Goal: Book appointment/travel/reservation

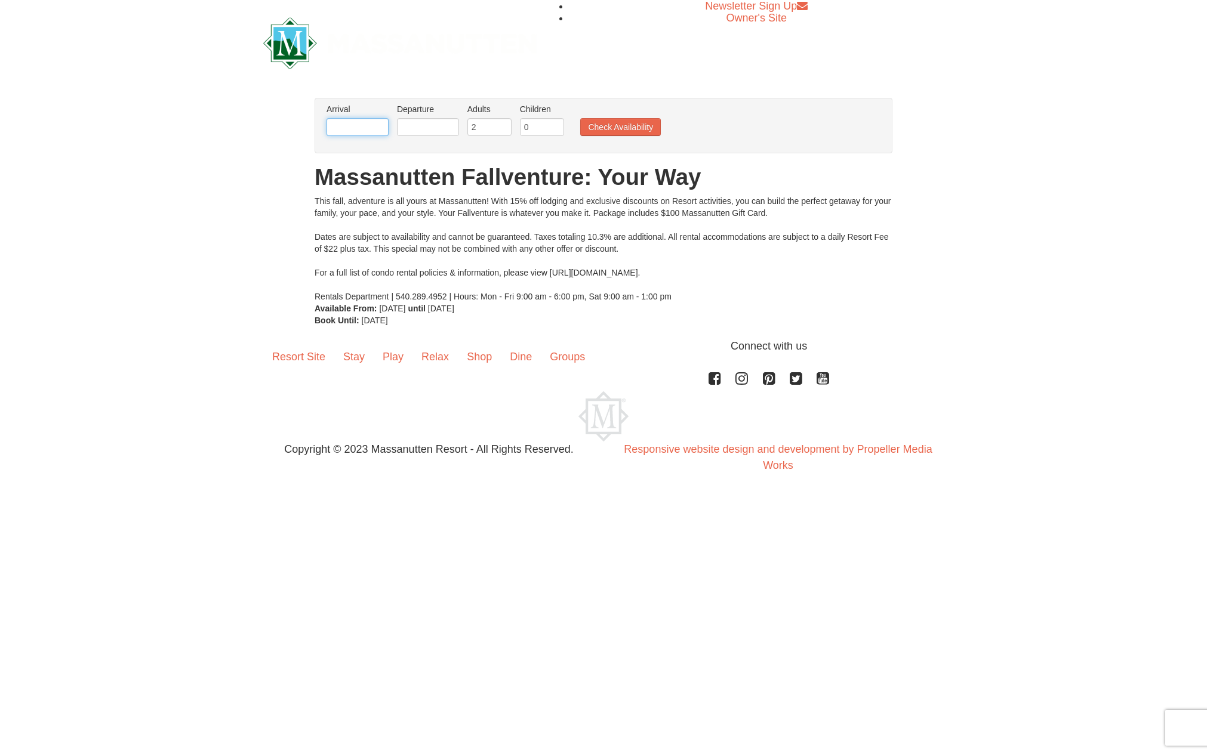
click at [355, 128] on input "text" at bounding box center [357, 127] width 62 height 18
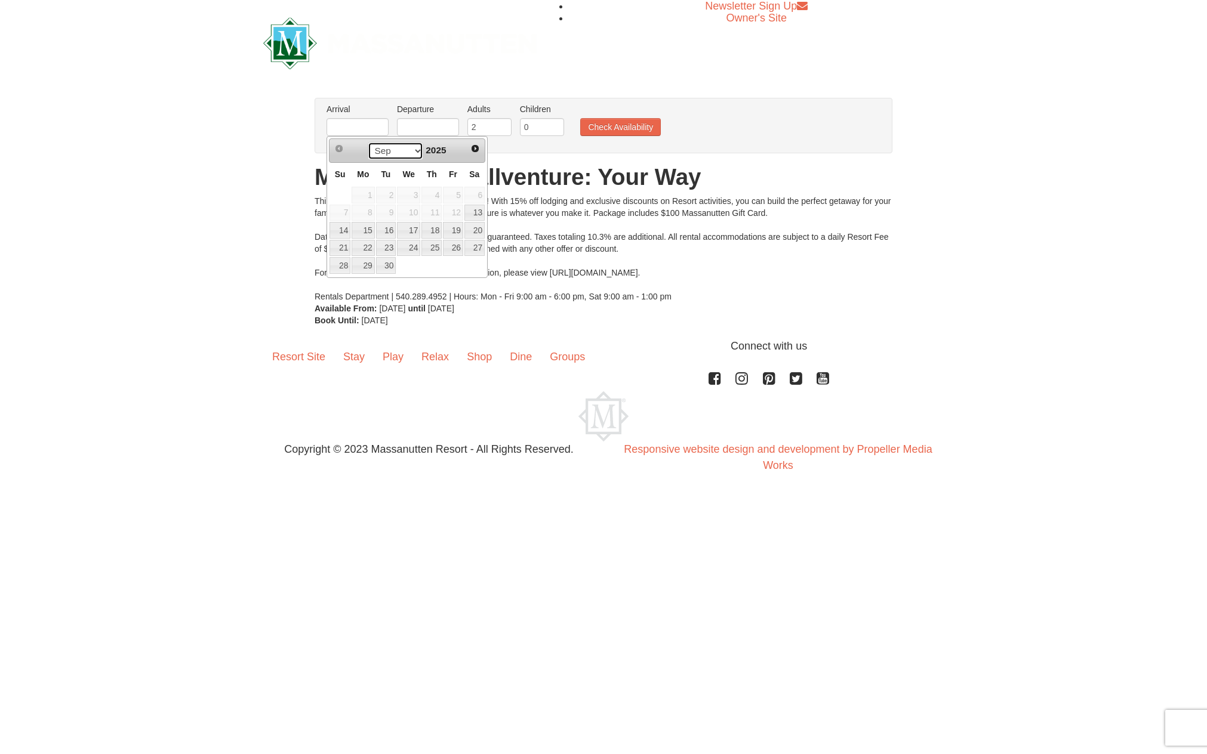
click at [417, 147] on select "Sep Oct Nov Dec" at bounding box center [395, 151] width 55 height 18
click at [451, 208] on link "10" at bounding box center [453, 213] width 20 height 17
type input "[DATE]"
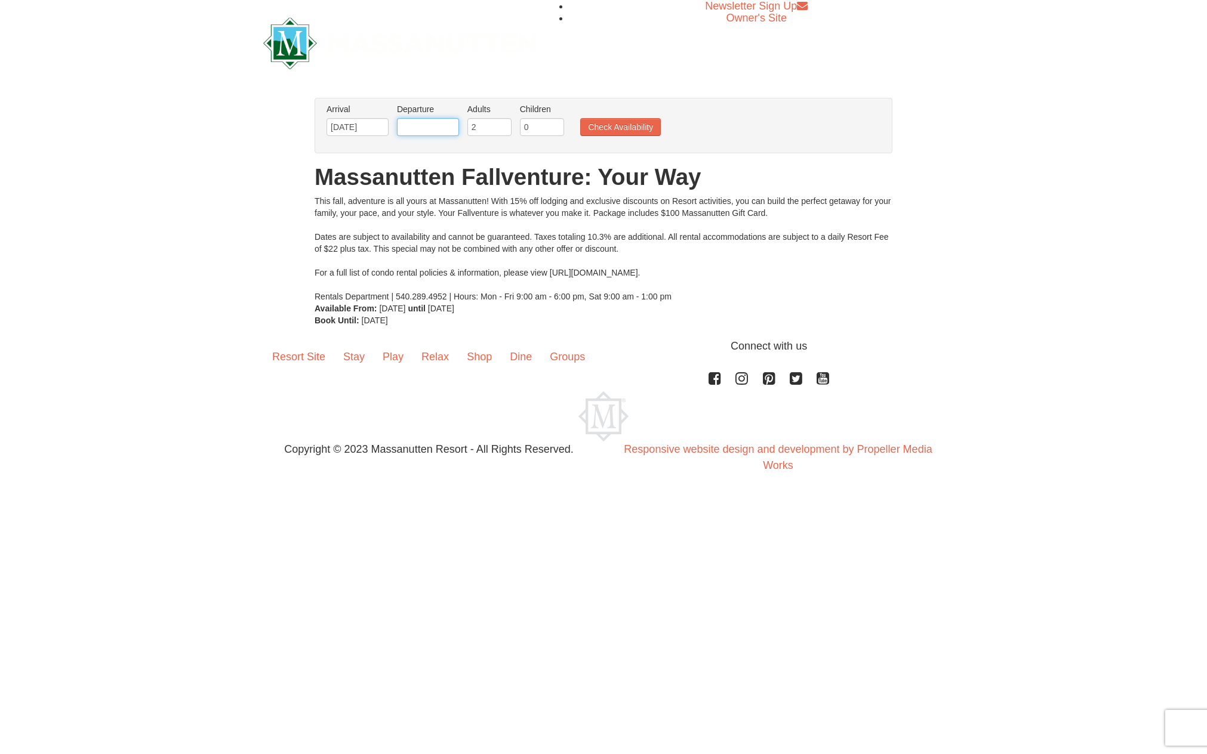
click at [426, 129] on input "text" at bounding box center [428, 127] width 62 height 18
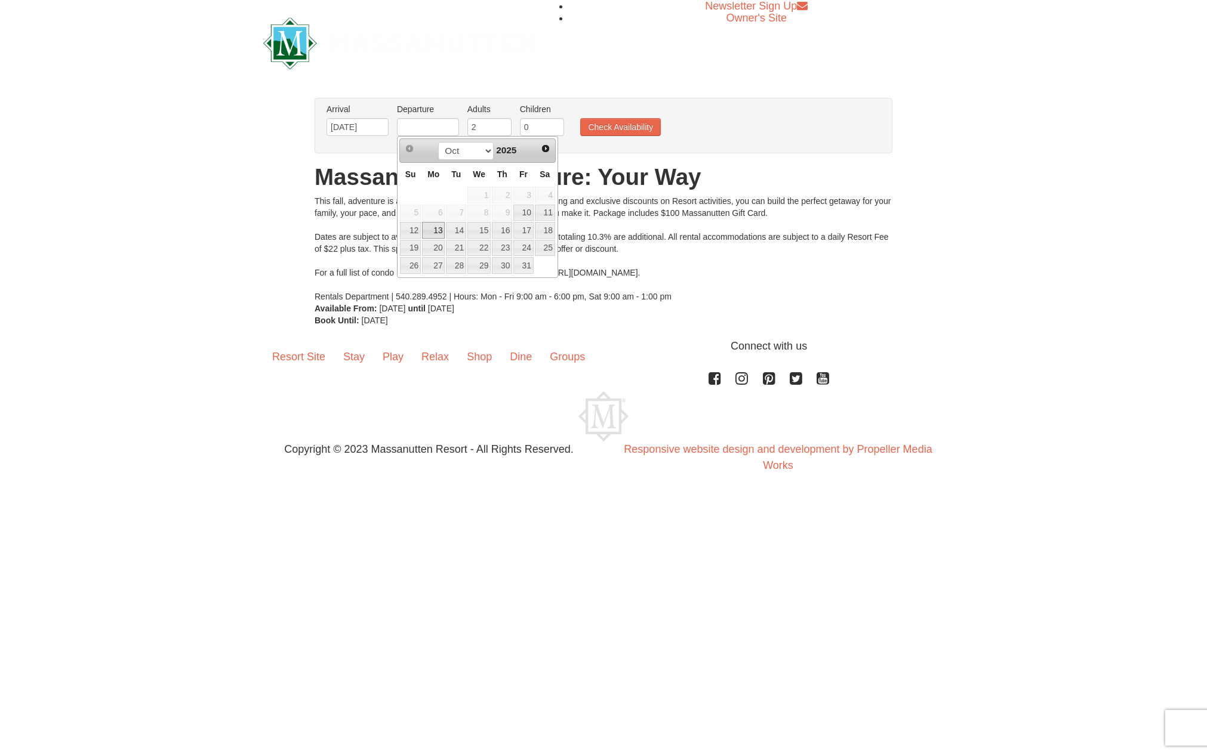
click at [436, 227] on link "13" at bounding box center [433, 230] width 23 height 17
type input "[DATE]"
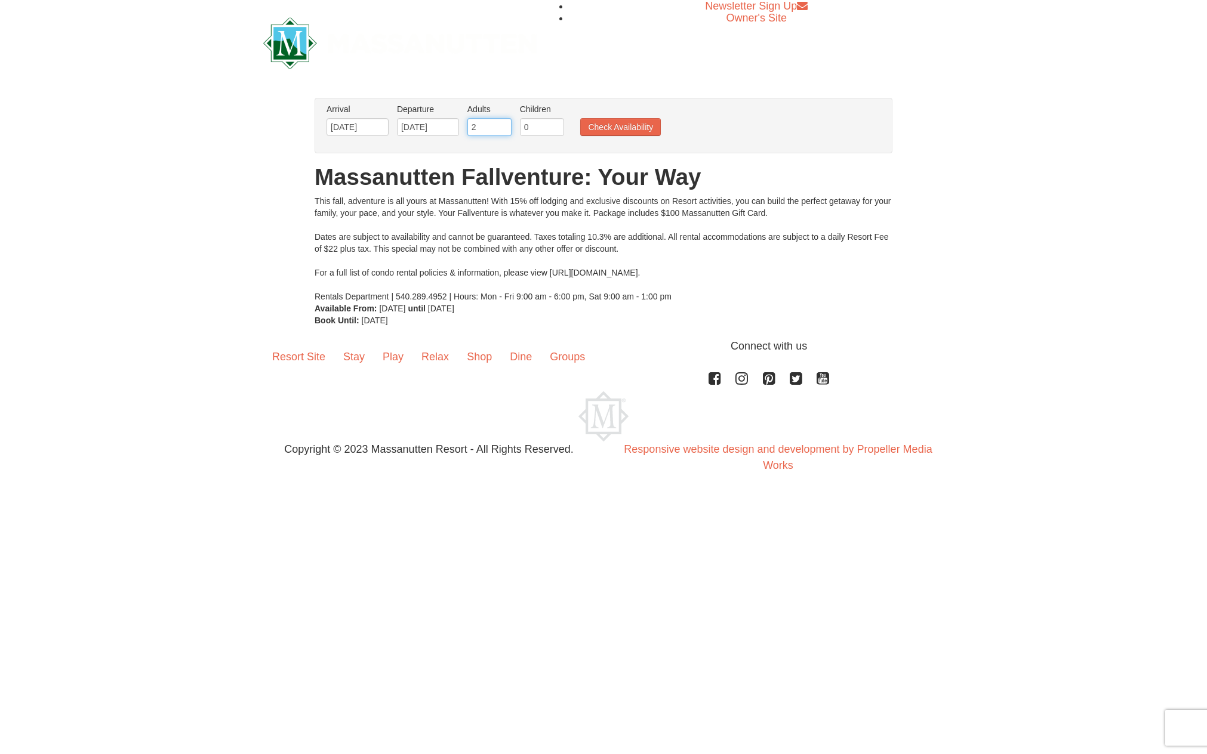
click at [483, 124] on input "2" at bounding box center [489, 127] width 44 height 18
click at [503, 123] on input "3" at bounding box center [489, 127] width 44 height 18
type input "4"
click at [503, 123] on input "4" at bounding box center [489, 127] width 44 height 18
drag, startPoint x: 533, startPoint y: 124, endPoint x: 519, endPoint y: 124, distance: 13.7
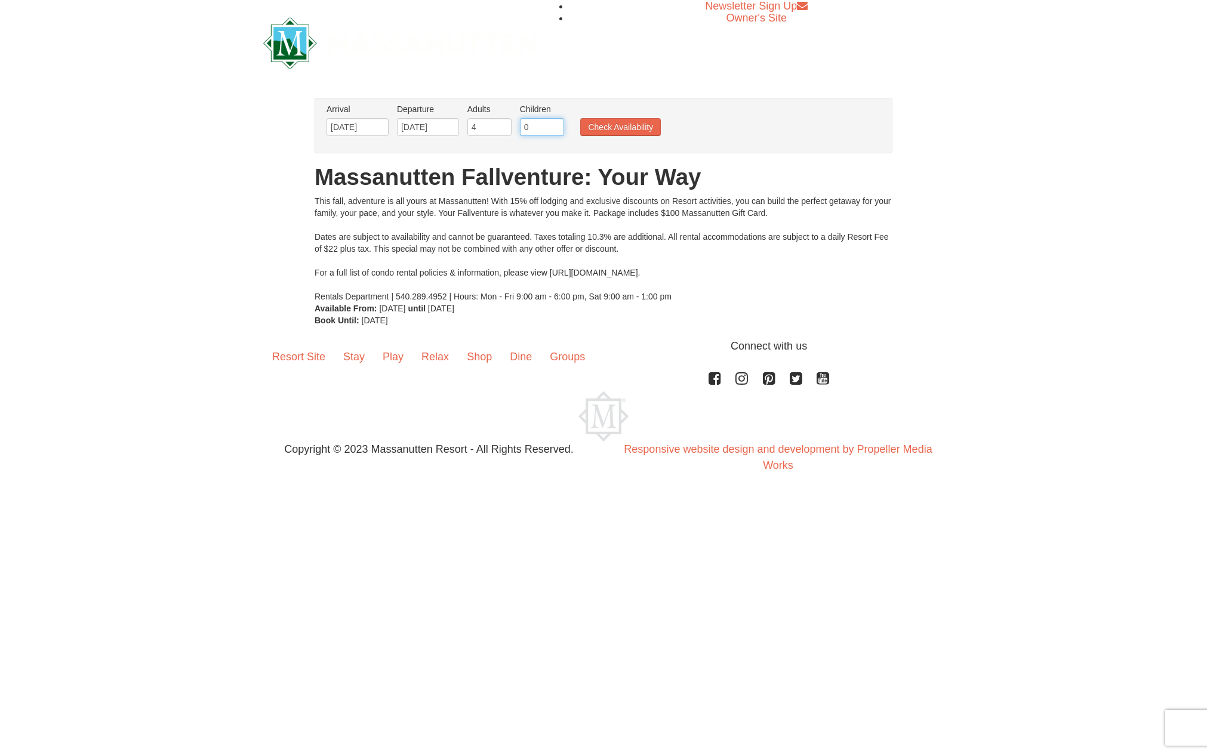
click at [520, 124] on input "0" at bounding box center [542, 127] width 44 height 18
type input "1"
click at [618, 127] on button "Check Availability" at bounding box center [620, 127] width 81 height 18
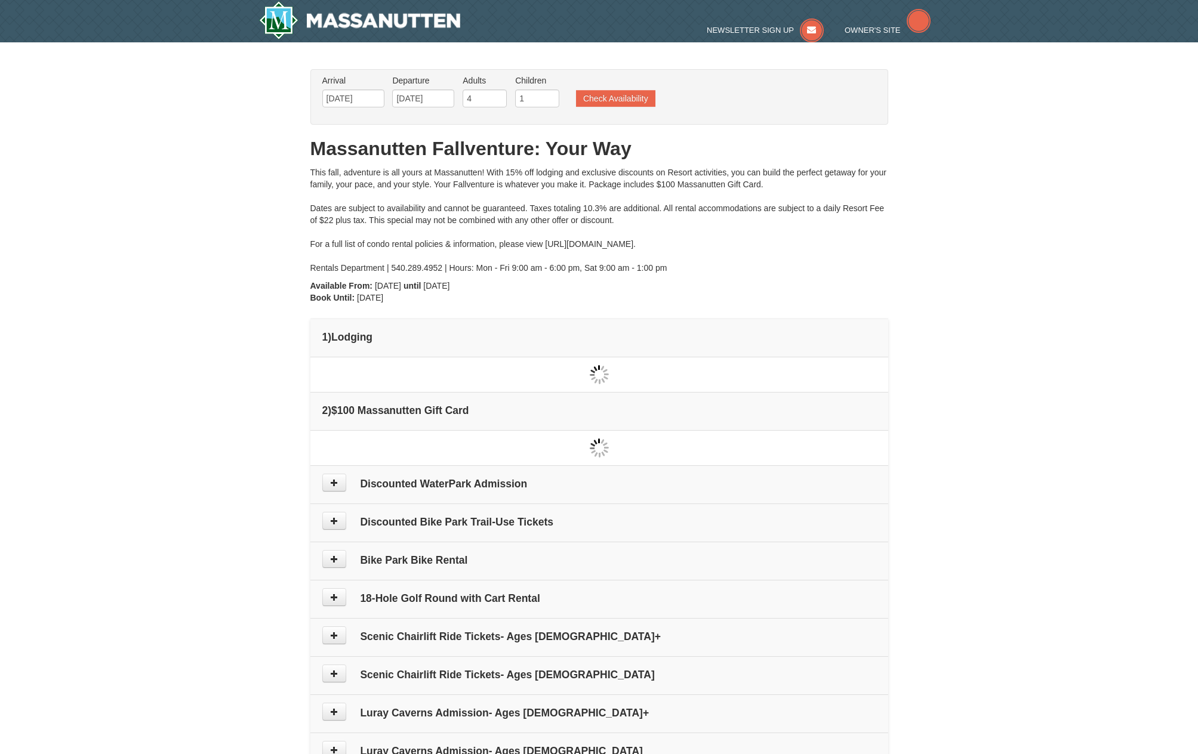
type input "[DATE]"
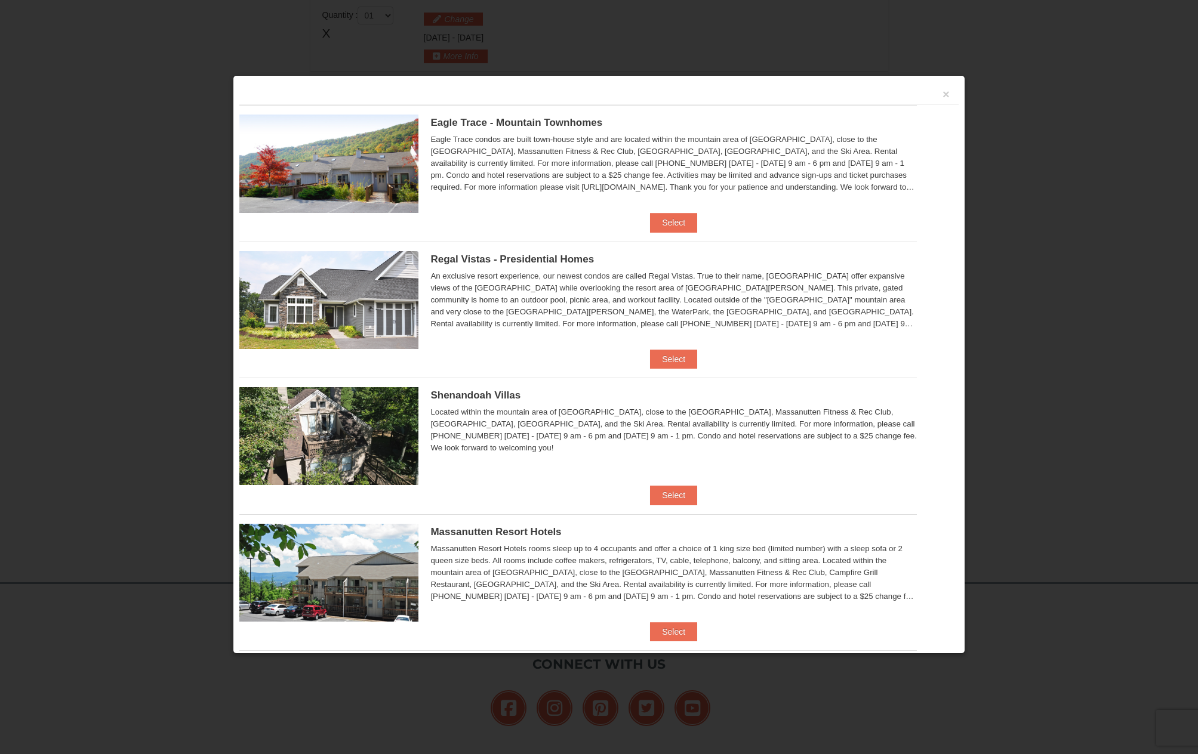
scroll to position [365, 0]
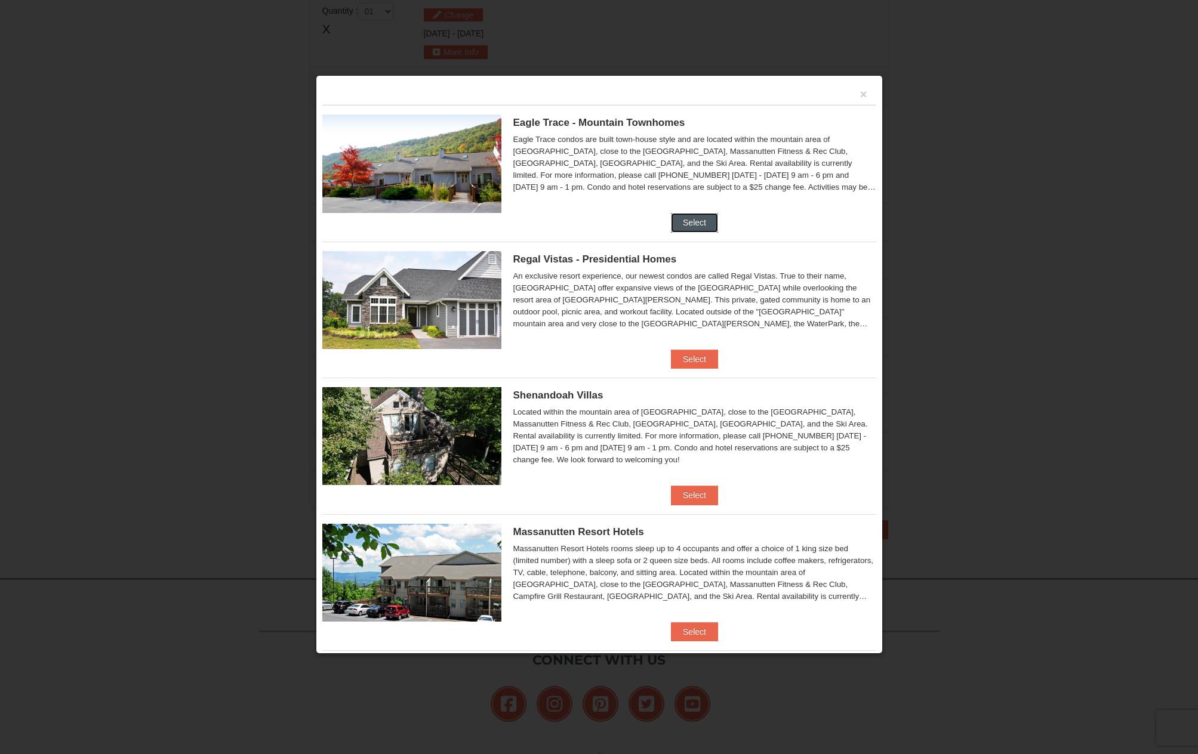
click at [677, 218] on button "Select" at bounding box center [694, 222] width 47 height 19
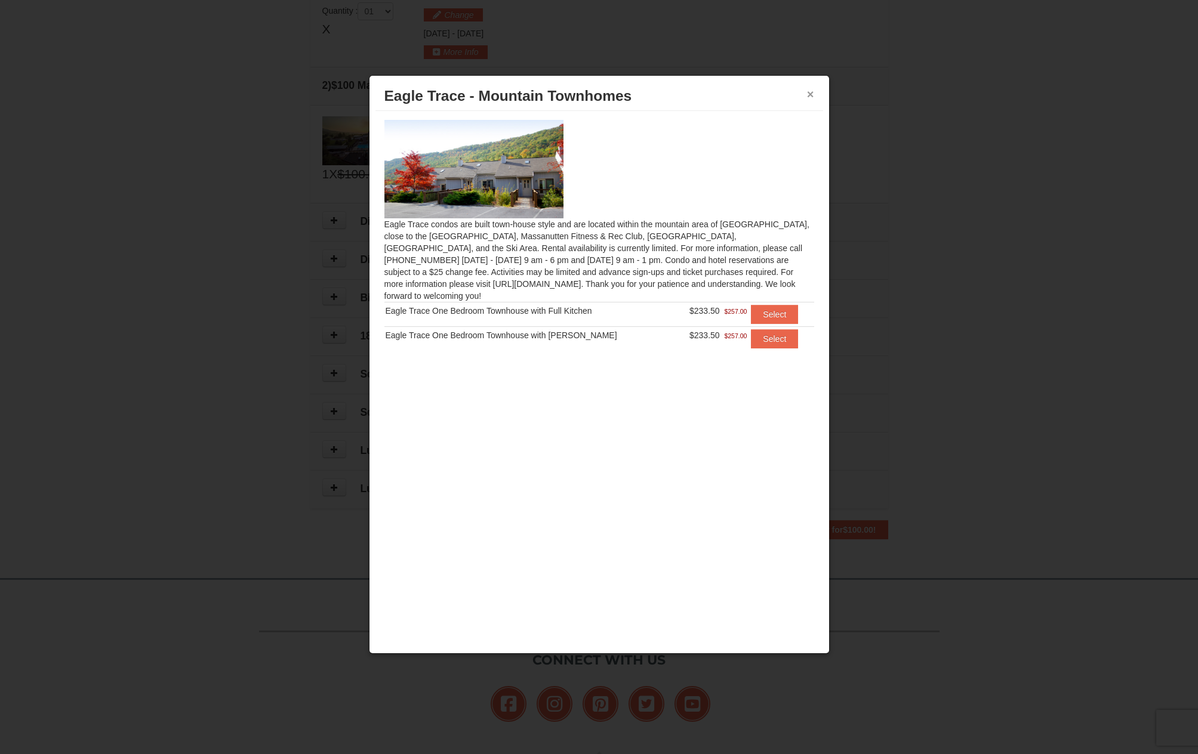
click at [807, 89] on button "×" at bounding box center [810, 94] width 7 height 12
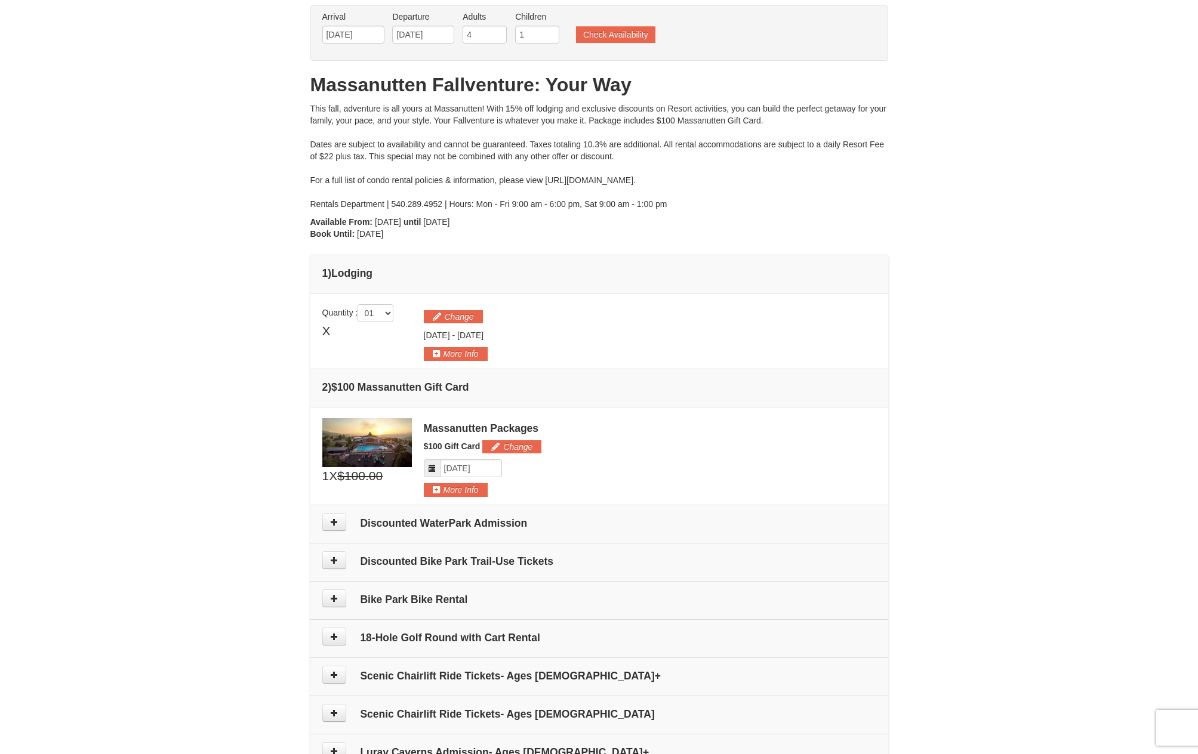
scroll to position [7, 0]
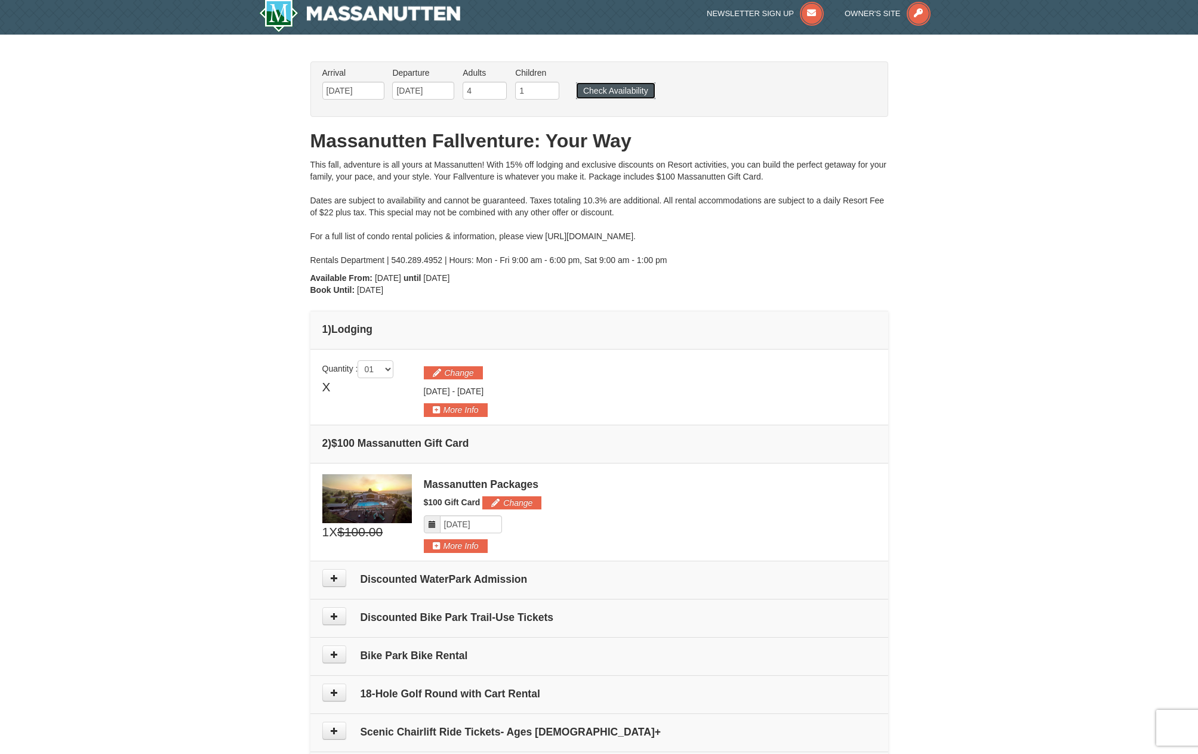
click at [618, 91] on button "Check Availability" at bounding box center [615, 90] width 79 height 17
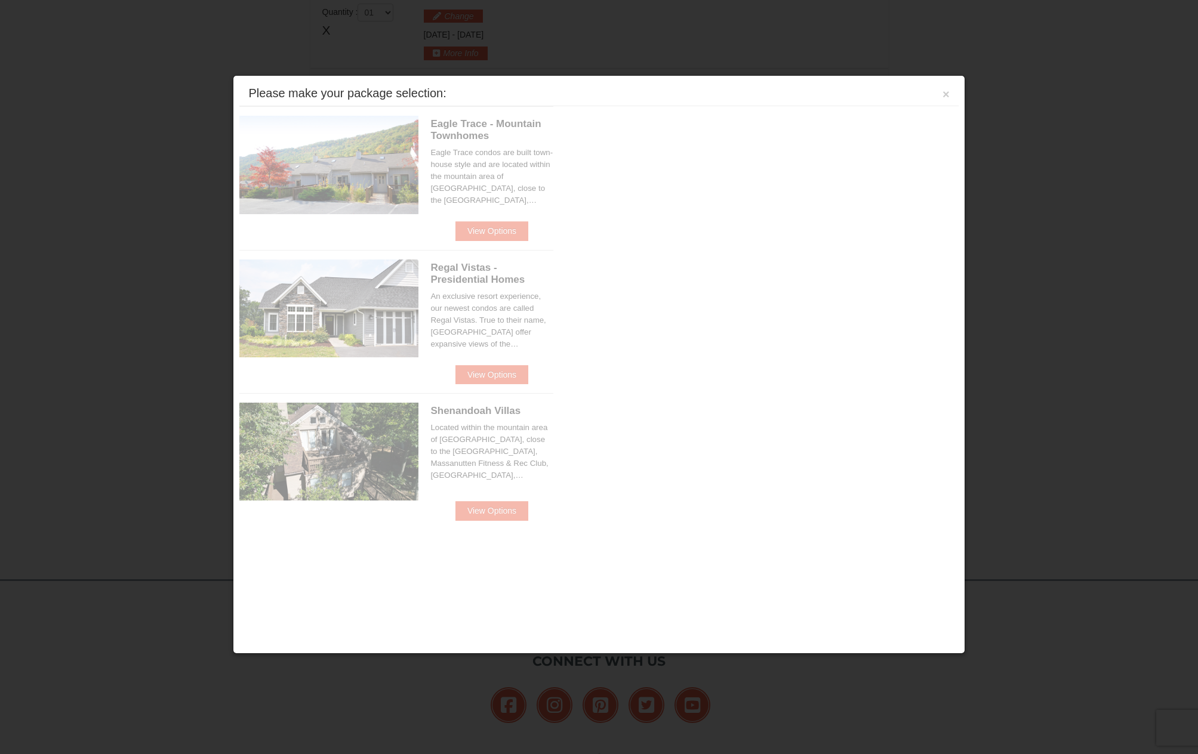
scroll to position [365, 0]
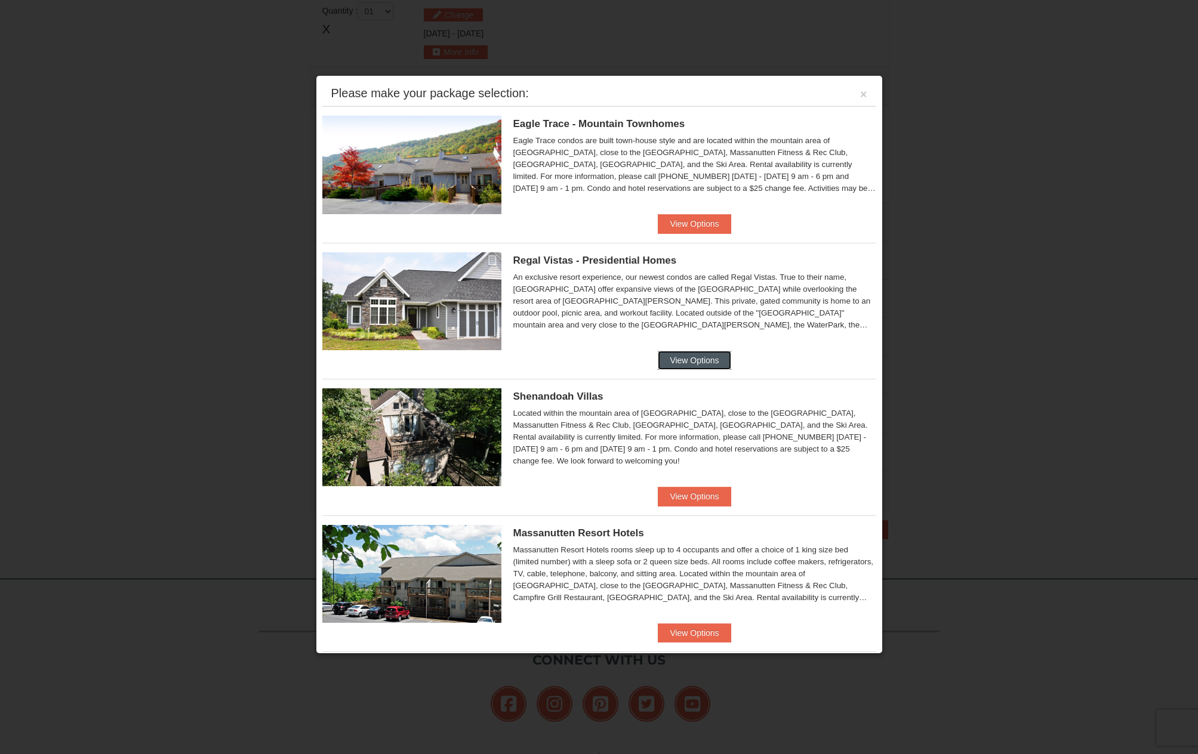
click at [674, 361] on button "View Options" at bounding box center [694, 360] width 73 height 19
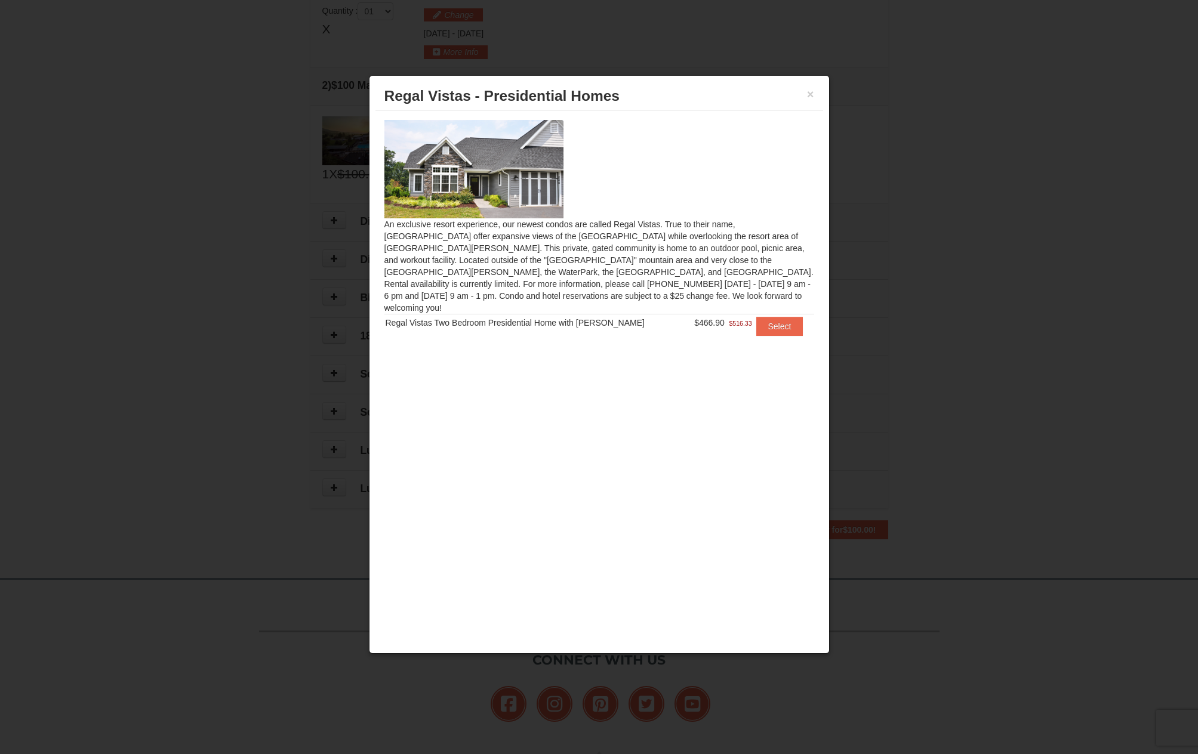
scroll to position [7, 0]
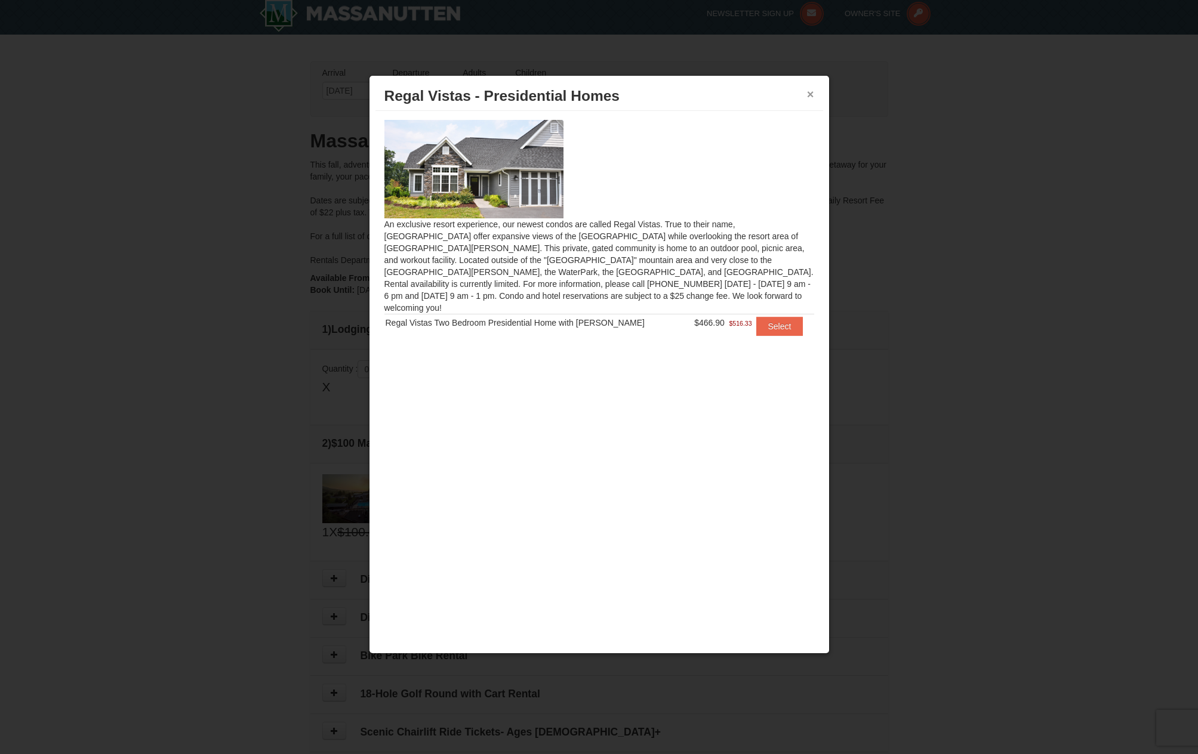
click at [812, 94] on button "×" at bounding box center [810, 94] width 7 height 12
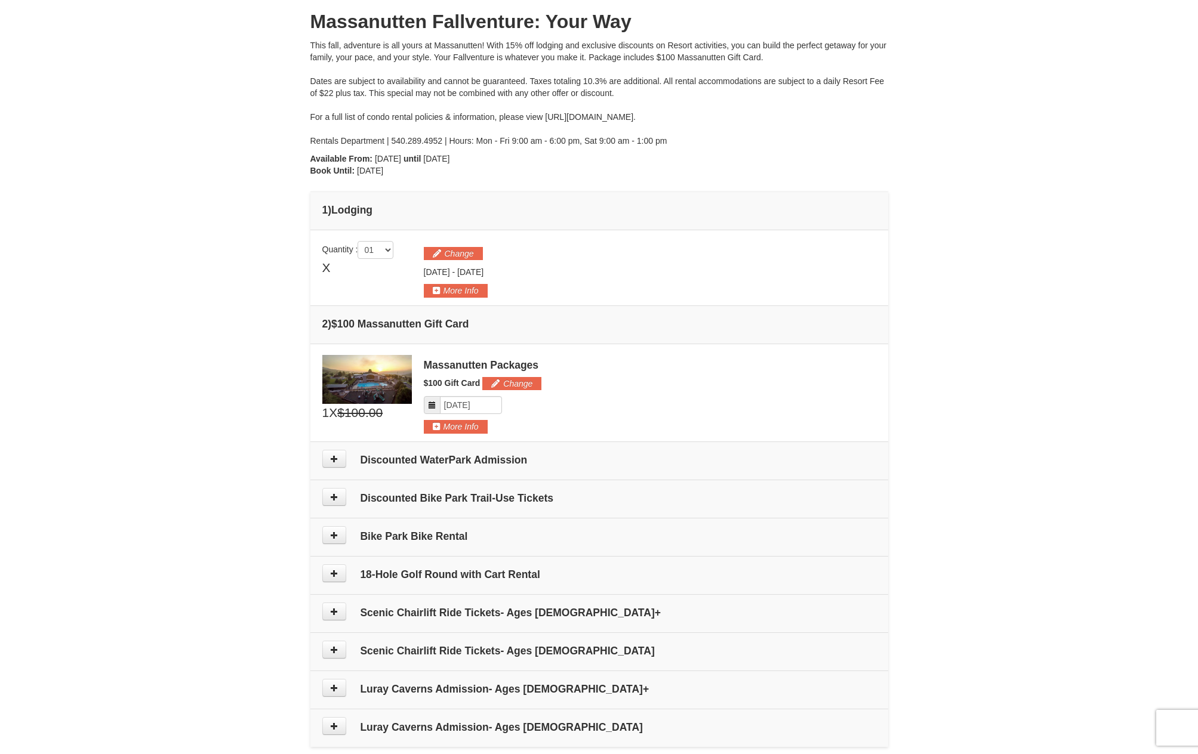
scroll to position [186, 0]
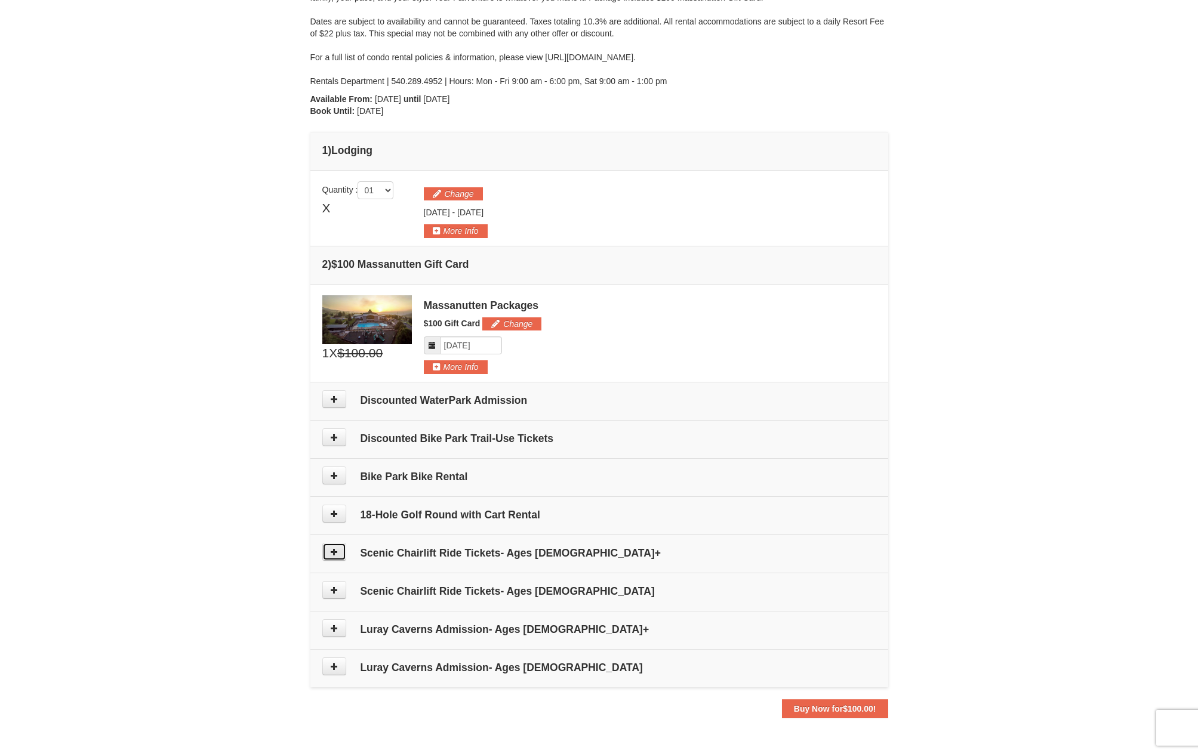
click at [334, 548] on icon at bounding box center [334, 552] width 8 height 8
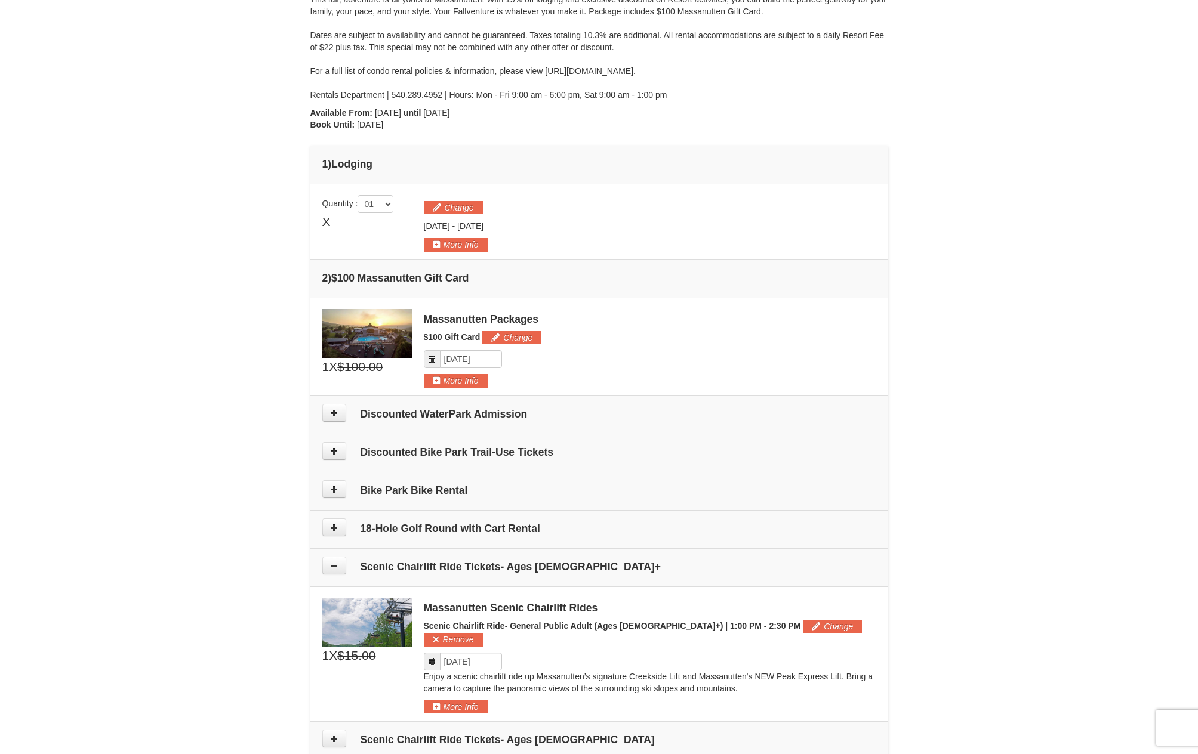
scroll to position [179, 0]
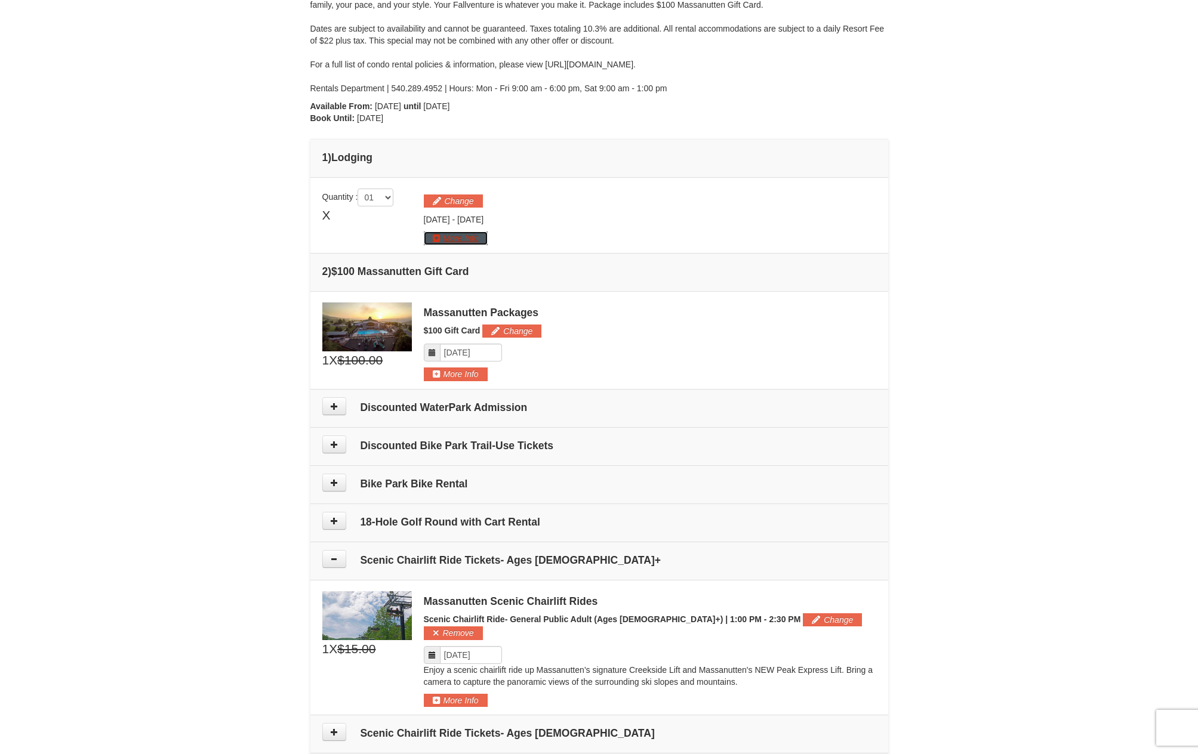
click at [441, 235] on button "More Info" at bounding box center [456, 238] width 64 height 13
